Goal: Book appointment/travel/reservation

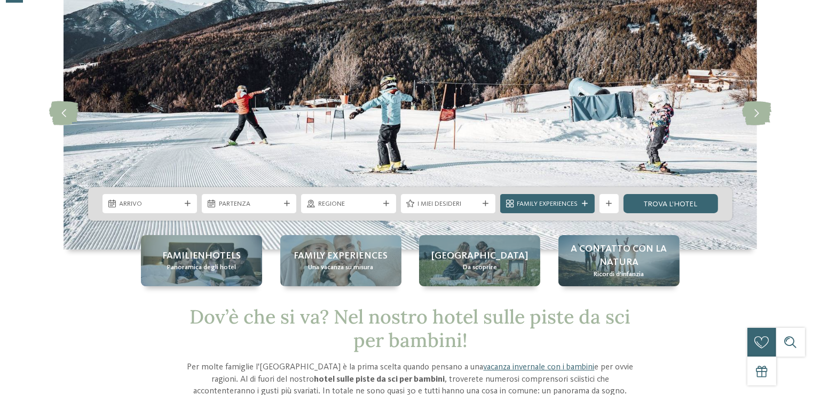
scroll to position [113, 0]
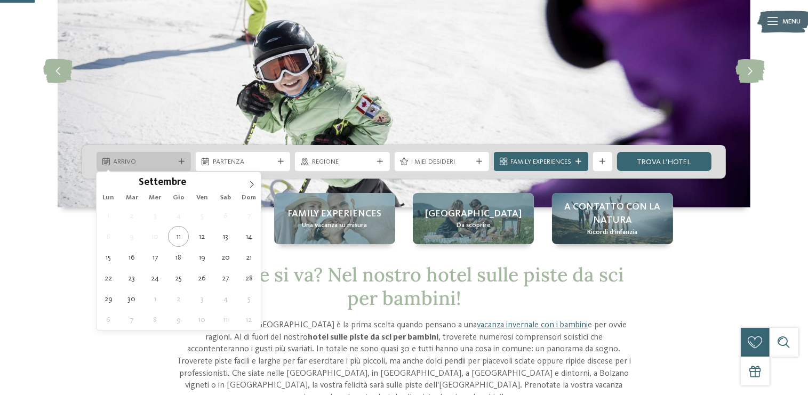
click at [180, 160] on icon at bounding box center [182, 162] width 6 height 6
click at [246, 184] on span at bounding box center [252, 181] width 18 height 18
click at [247, 182] on span at bounding box center [252, 181] width 18 height 18
type input "****"
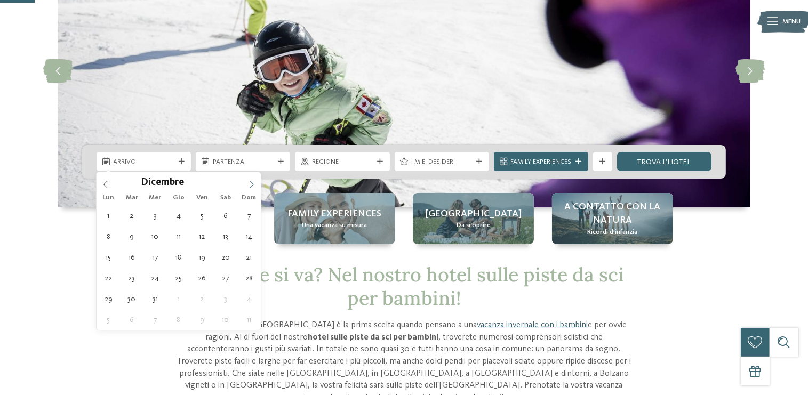
click at [247, 182] on span at bounding box center [252, 181] width 18 height 18
type div "[DATE]"
type input "****"
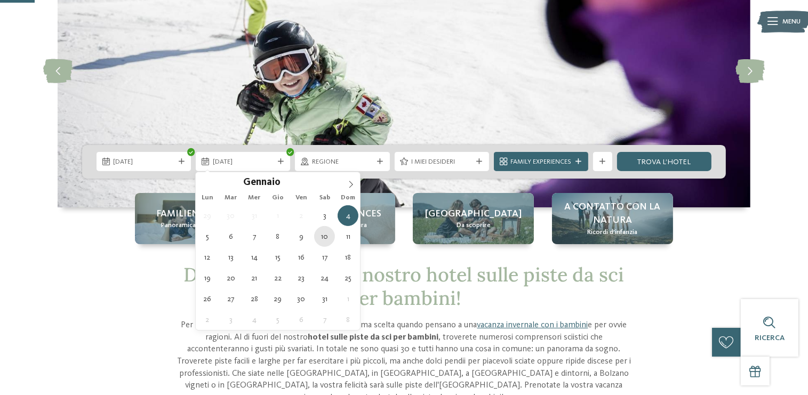
type div "[DATE]"
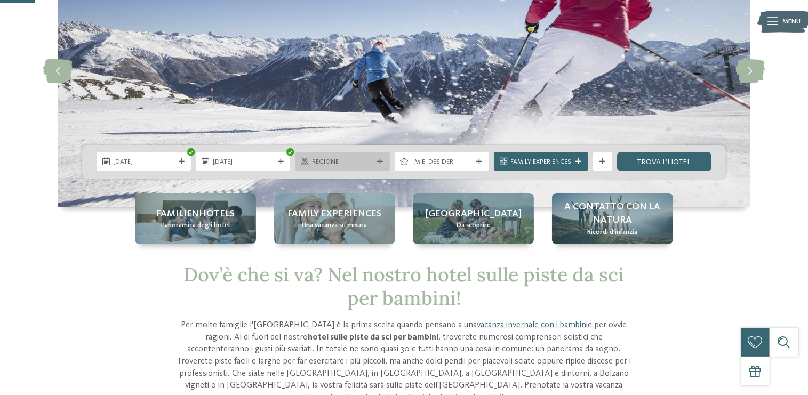
click at [375, 161] on div at bounding box center [380, 162] width 10 height 6
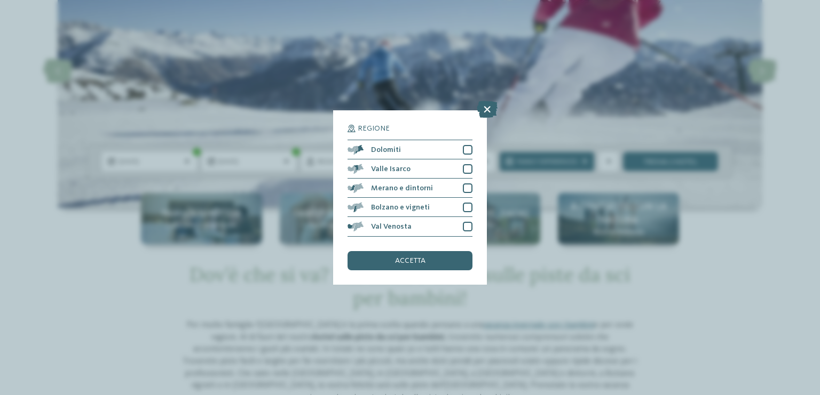
click at [568, 57] on div "Regione Dolomiti" at bounding box center [410, 197] width 820 height 395
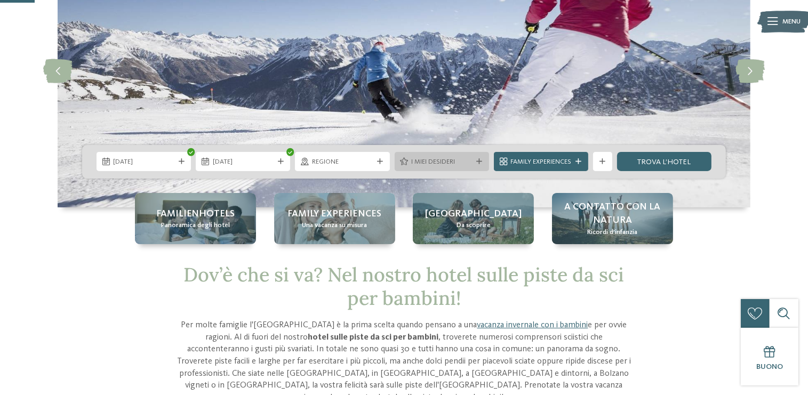
click at [478, 159] on icon at bounding box center [480, 162] width 6 height 6
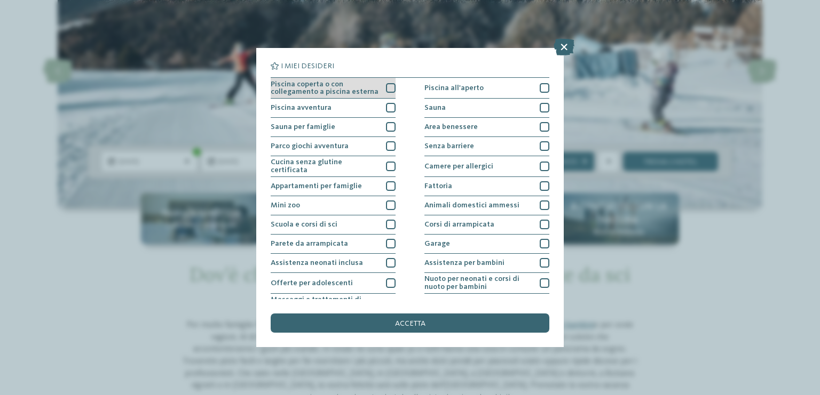
click at [387, 93] on div at bounding box center [391, 88] width 10 height 10
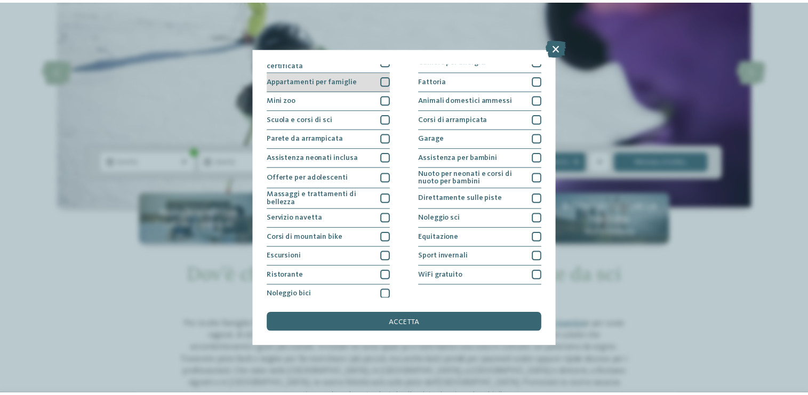
scroll to position [110, 0]
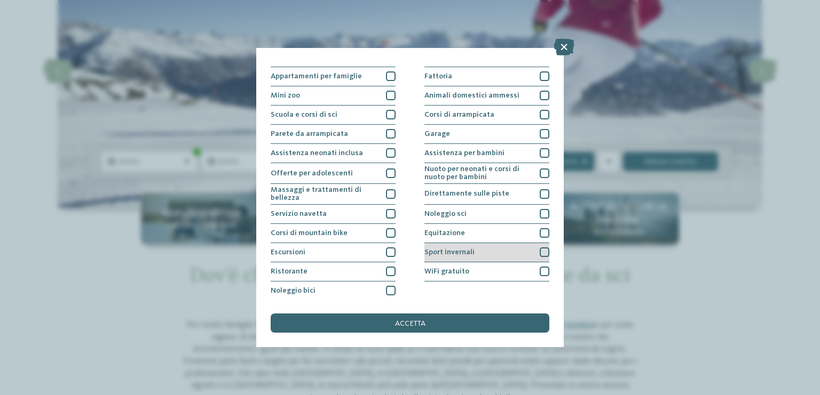
click at [539, 251] on div at bounding box center [544, 253] width 10 height 10
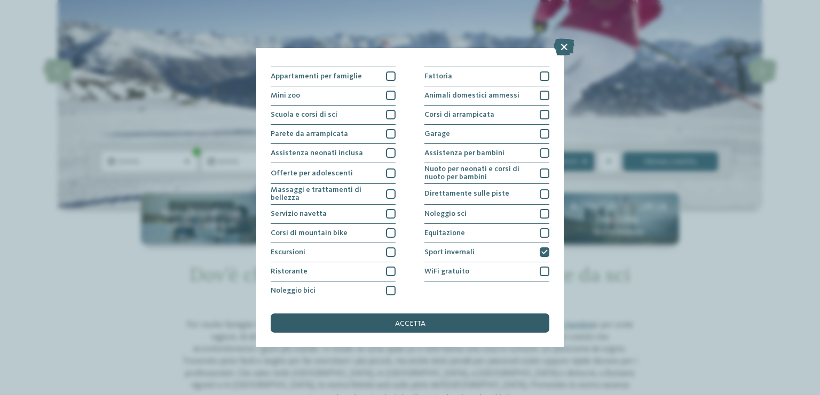
click at [436, 321] on div "accetta" at bounding box center [410, 323] width 279 height 19
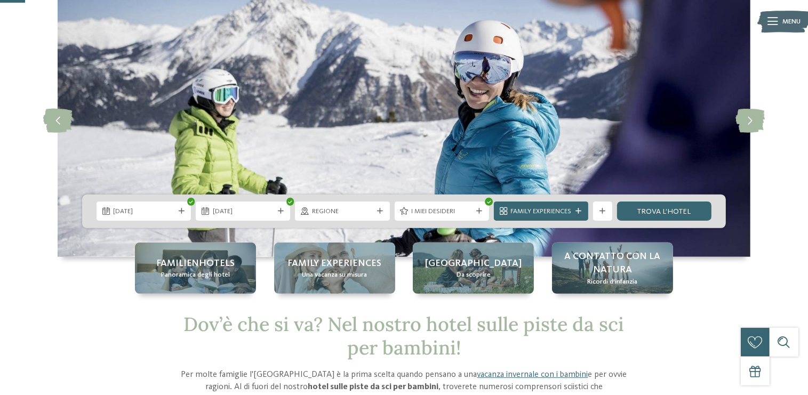
scroll to position [56, 0]
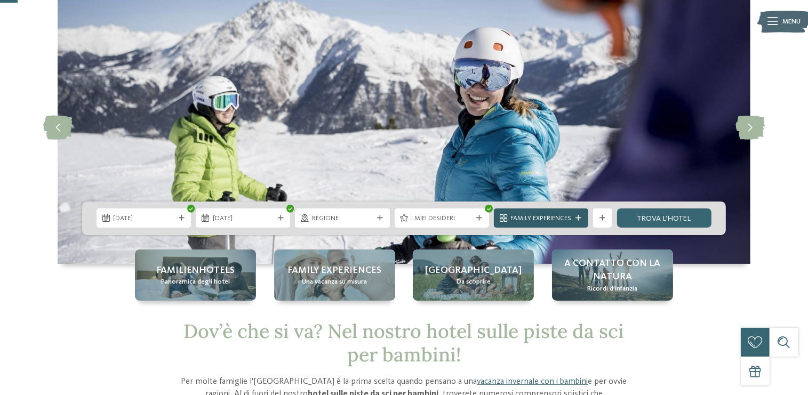
click at [581, 219] on icon at bounding box center [579, 219] width 6 height 6
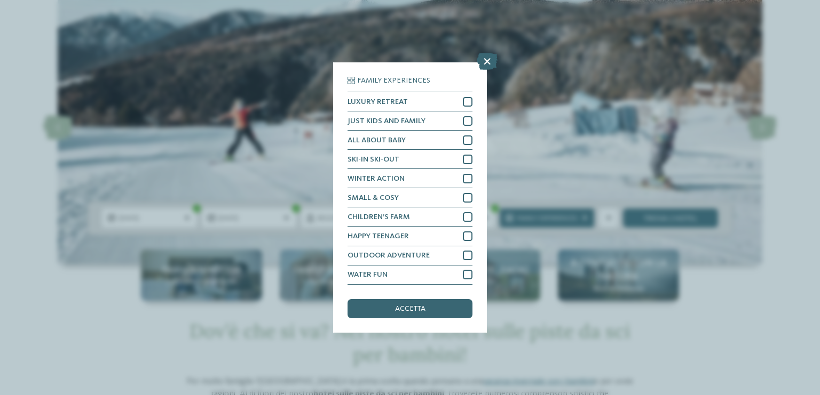
click at [650, 215] on div "Family Experiences LUXURY RETREAT JUST KIDS AND FAMILY" at bounding box center [410, 197] width 820 height 395
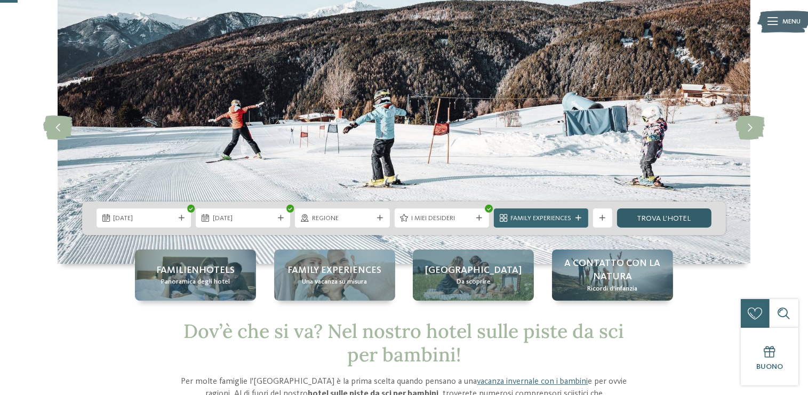
click at [656, 217] on link "trova l’hotel" at bounding box center [664, 218] width 94 height 19
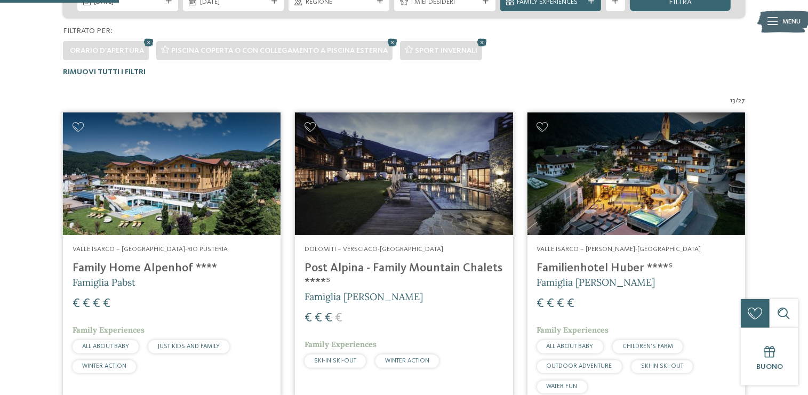
scroll to position [196, 0]
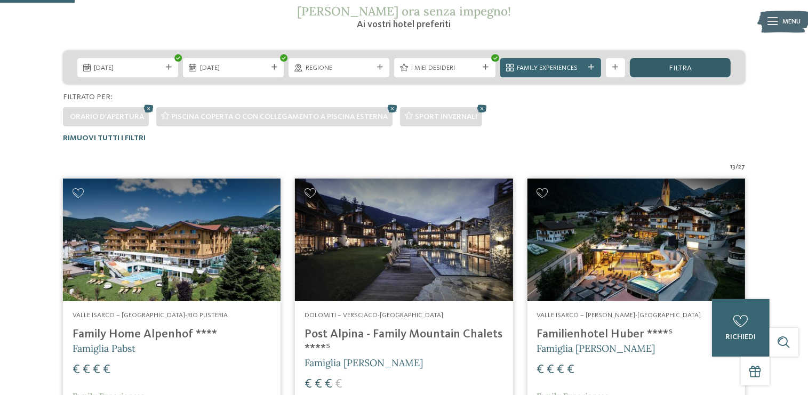
click at [641, 69] on div "filtra" at bounding box center [680, 67] width 101 height 19
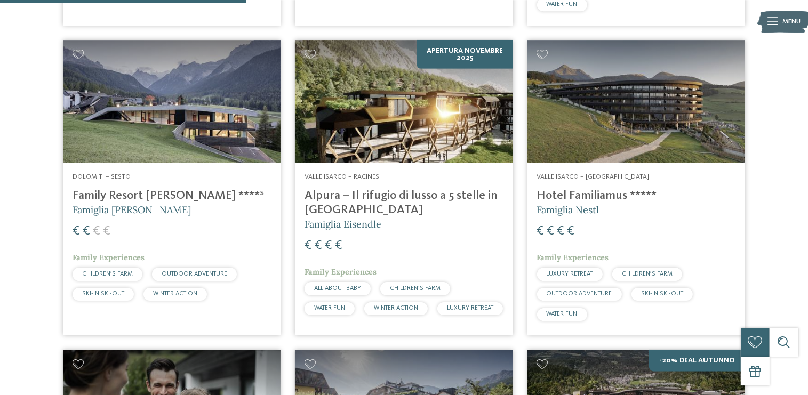
scroll to position [647, 0]
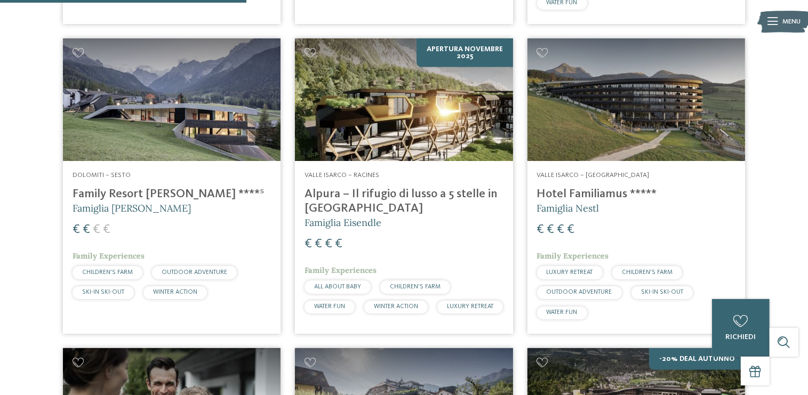
click at [185, 133] on img at bounding box center [172, 99] width 218 height 123
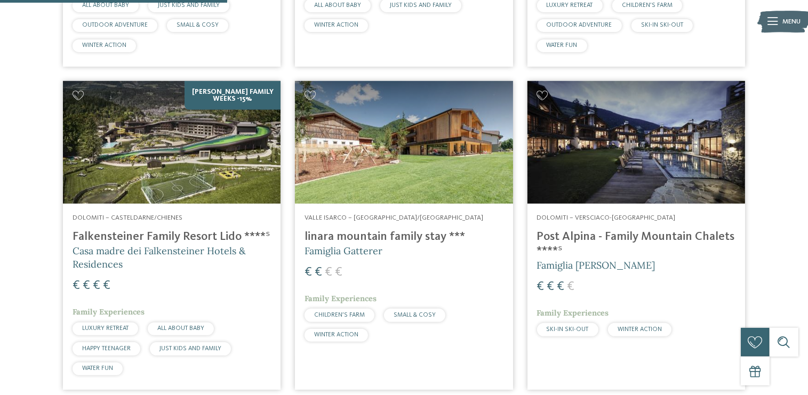
scroll to position [620, 0]
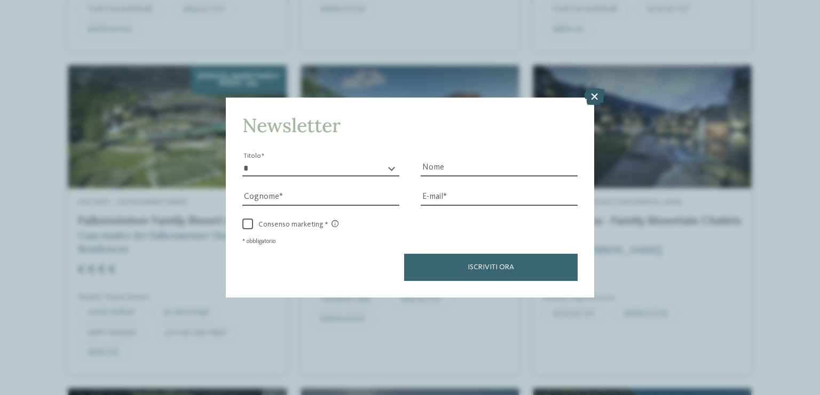
click at [593, 96] on icon at bounding box center [594, 96] width 21 height 17
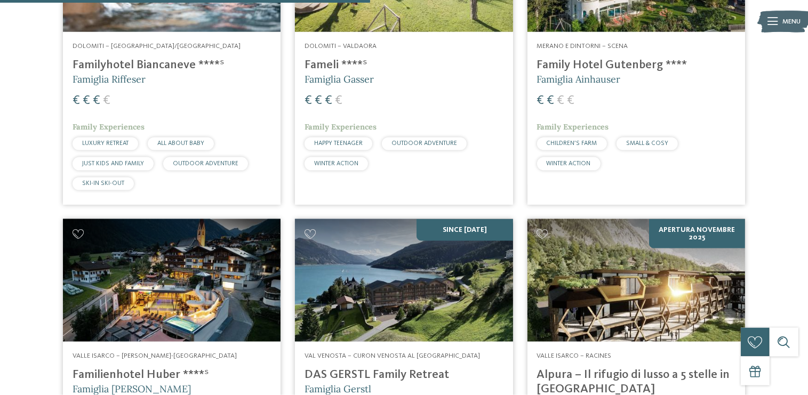
scroll to position [958, 0]
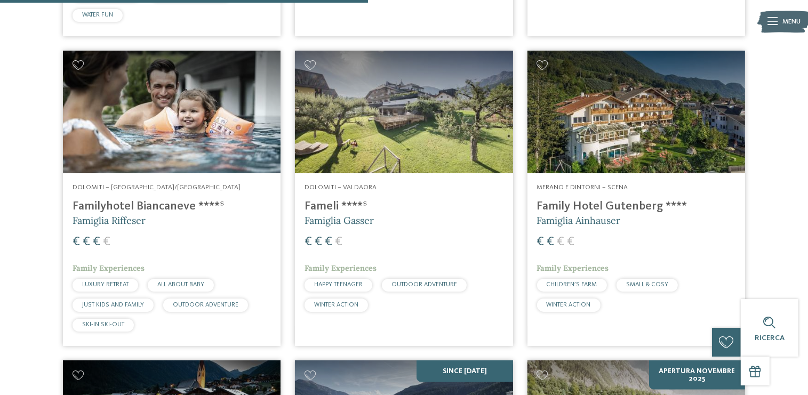
click at [602, 145] on img at bounding box center [637, 112] width 218 height 123
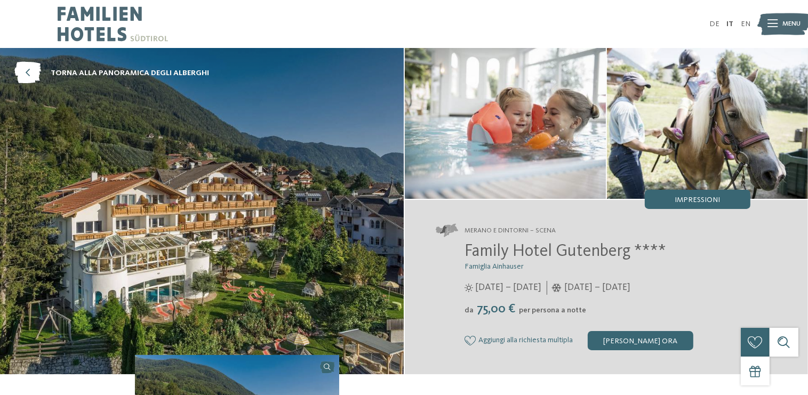
click at [782, 24] on img at bounding box center [784, 24] width 53 height 27
